Goal: Find specific page/section: Find specific page/section

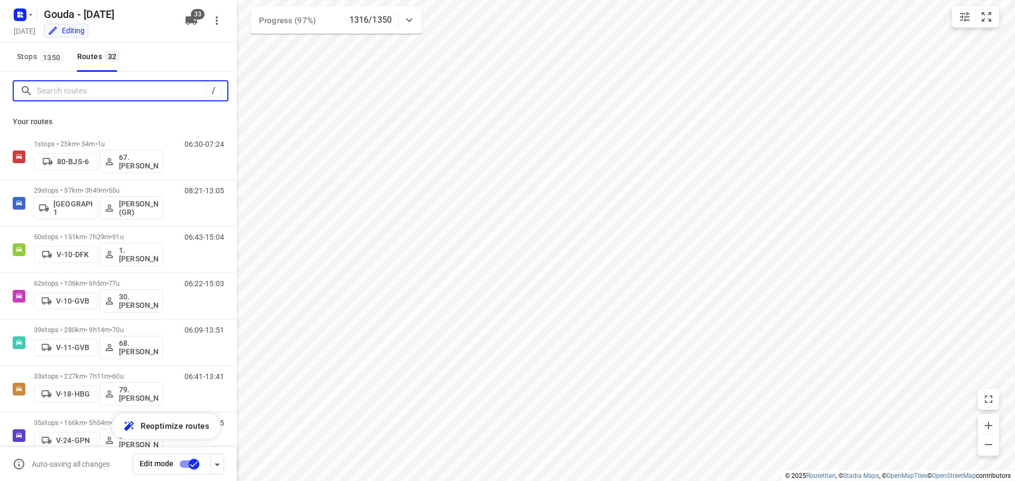
click at [54, 90] on input "Search routes" at bounding box center [121, 91] width 169 height 16
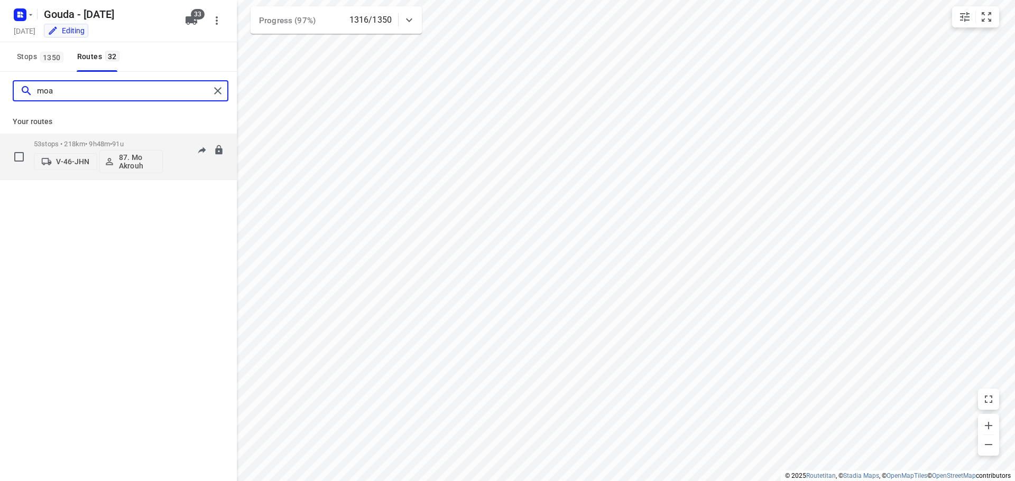
type input "moa"
click at [95, 142] on p "53 stops • 218km • 9h48m • 91u" at bounding box center [98, 144] width 129 height 8
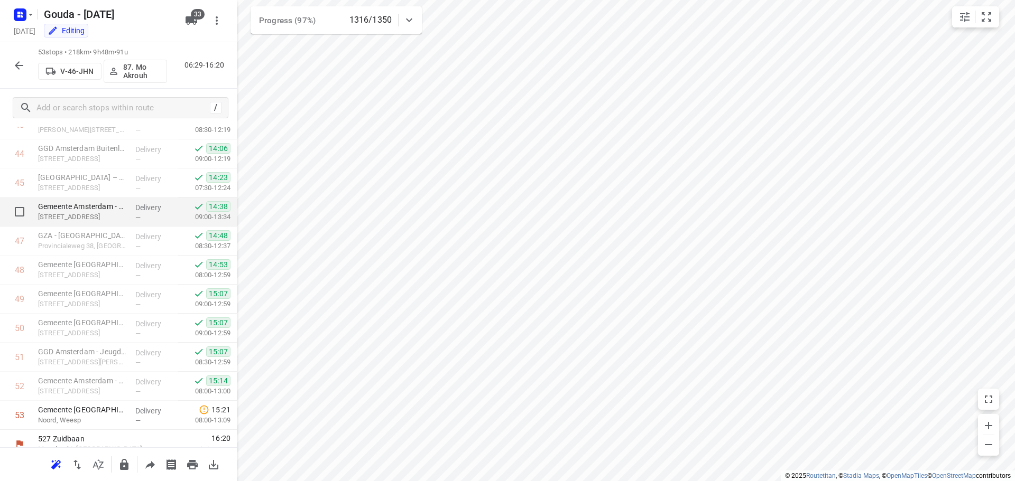
scroll to position [1301, 0]
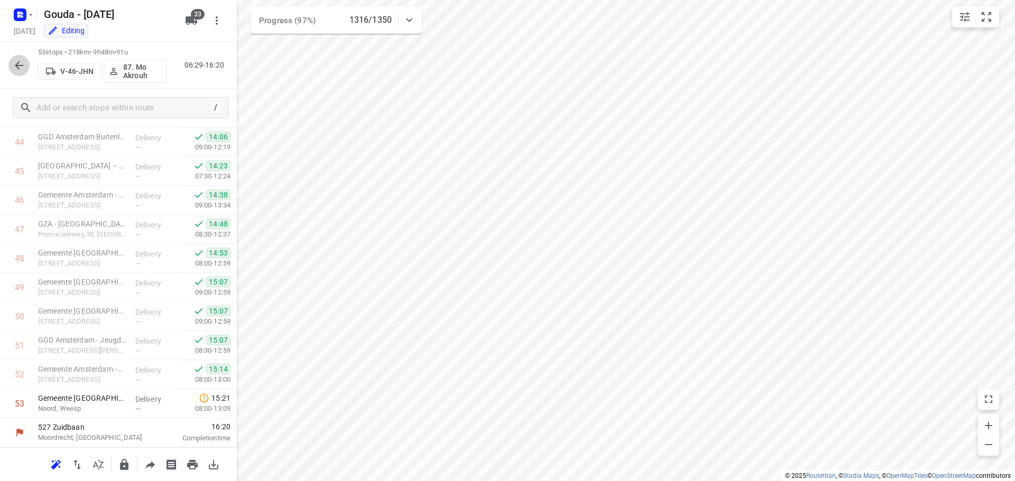
click at [16, 71] on icon "button" at bounding box center [19, 65] width 13 height 13
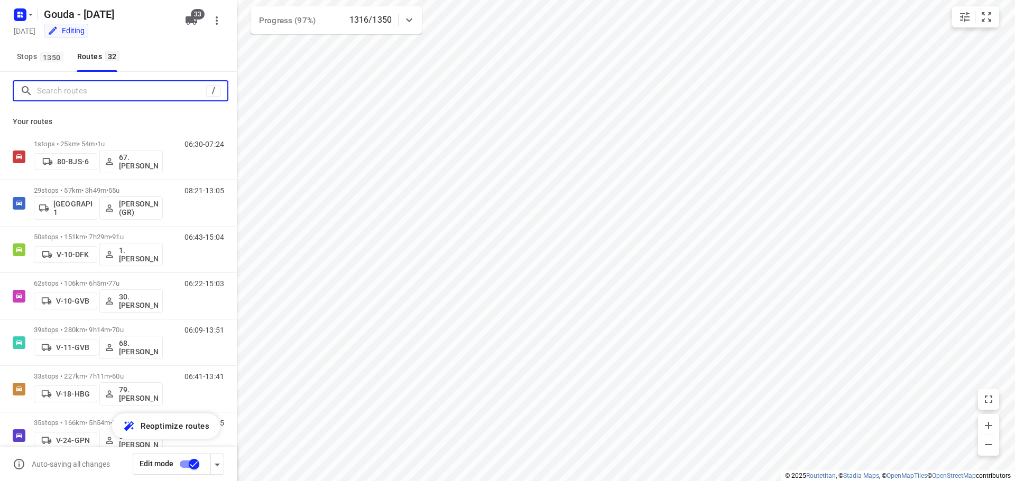
drag, startPoint x: 87, startPoint y: 91, endPoint x: 85, endPoint y: 81, distance: 10.7
click at [87, 88] on input "Search routes" at bounding box center [121, 91] width 169 height 16
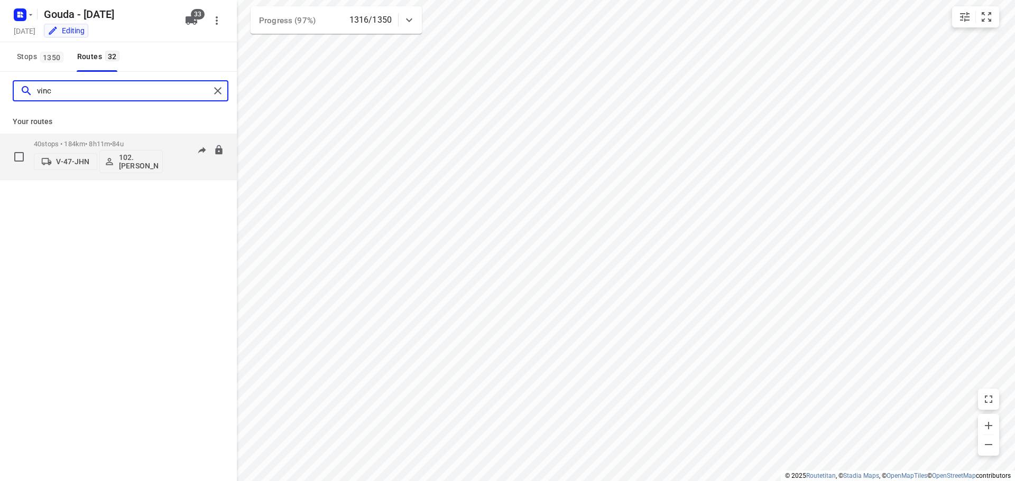
type input "vinc"
click at [113, 144] on p "40 stops • 184km • 8h11m • 84u" at bounding box center [98, 144] width 129 height 8
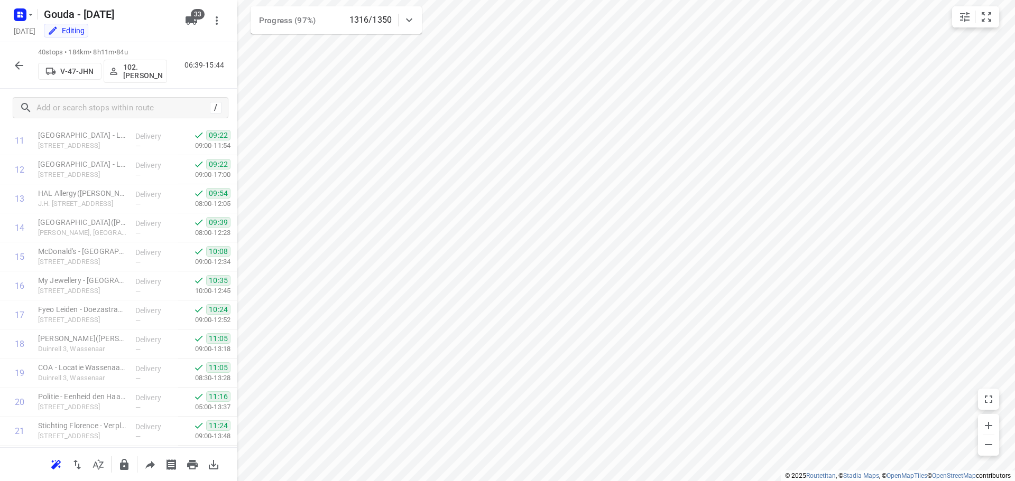
scroll to position [924, 0]
click at [18, 61] on icon "button" at bounding box center [19, 65] width 13 height 13
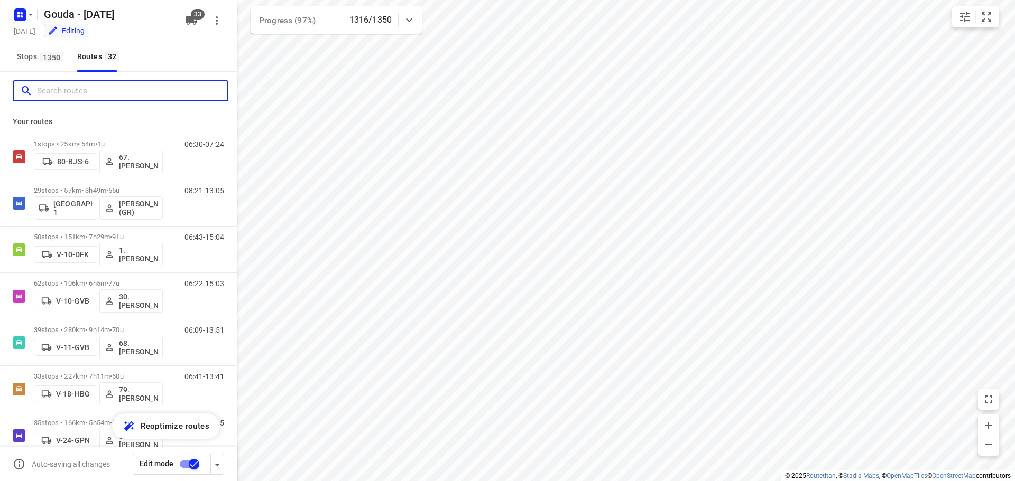
click at [92, 92] on input "Search routes" at bounding box center [132, 91] width 190 height 16
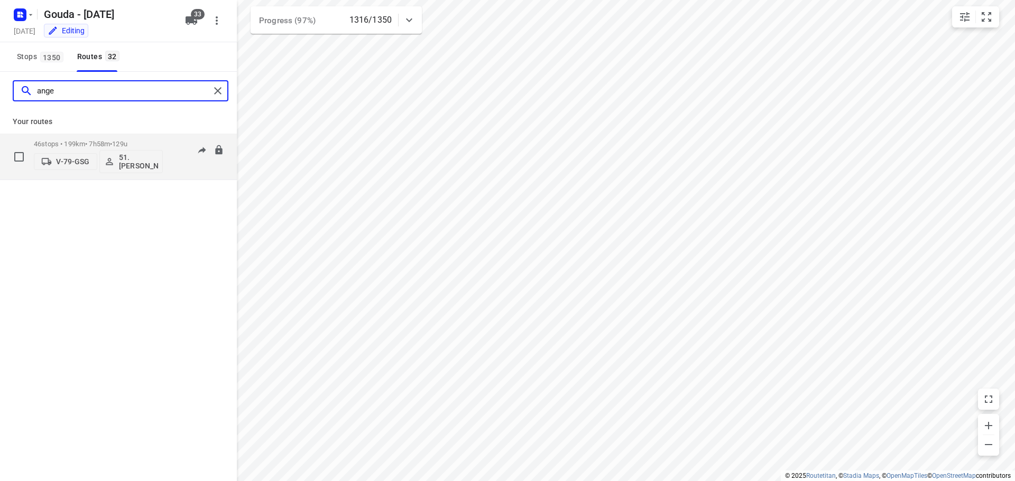
type input "ange"
click at [100, 144] on p "46 stops • 199km • 7h58m • 129u" at bounding box center [98, 144] width 129 height 8
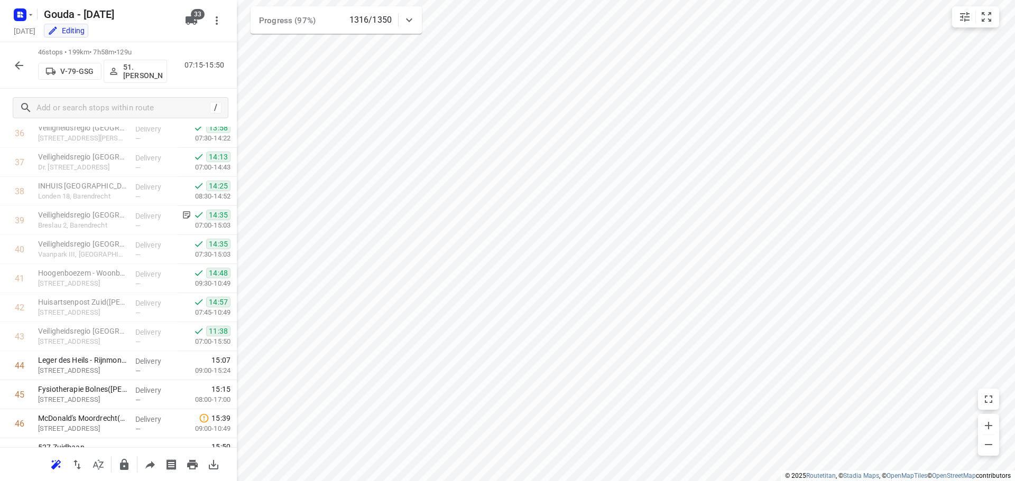
scroll to position [1098, 0]
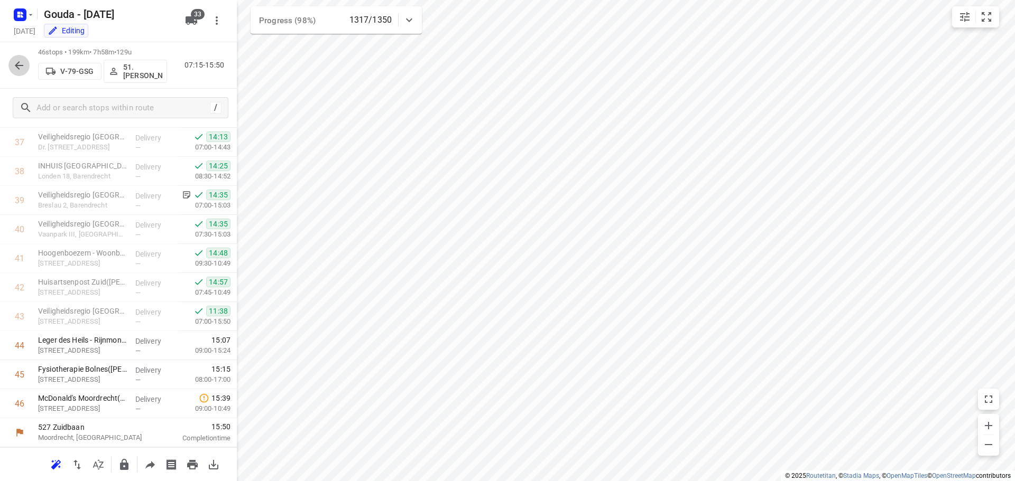
click at [27, 66] on button "button" at bounding box center [18, 65] width 21 height 21
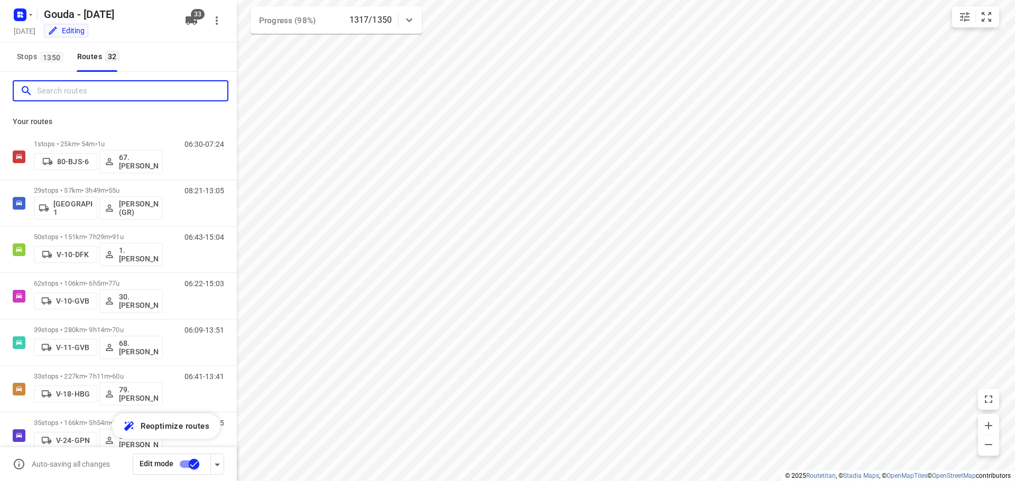
click at [60, 98] on input "Search routes" at bounding box center [132, 91] width 190 height 16
type input "c"
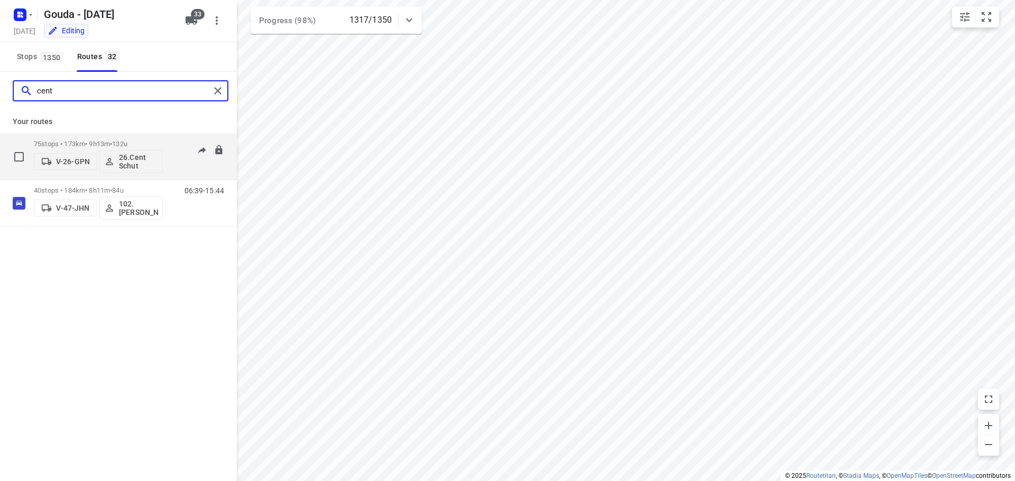
type input "cent"
click at [101, 142] on p "75 stops • 173km • 9h13m • 132u" at bounding box center [98, 144] width 129 height 8
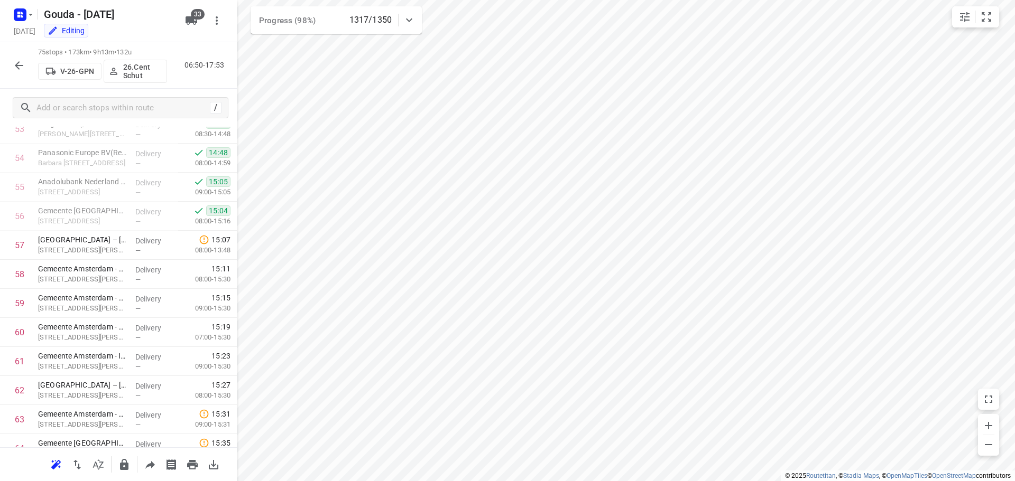
scroll to position [1592, 0]
